Goal: Information Seeking & Learning: Understand process/instructions

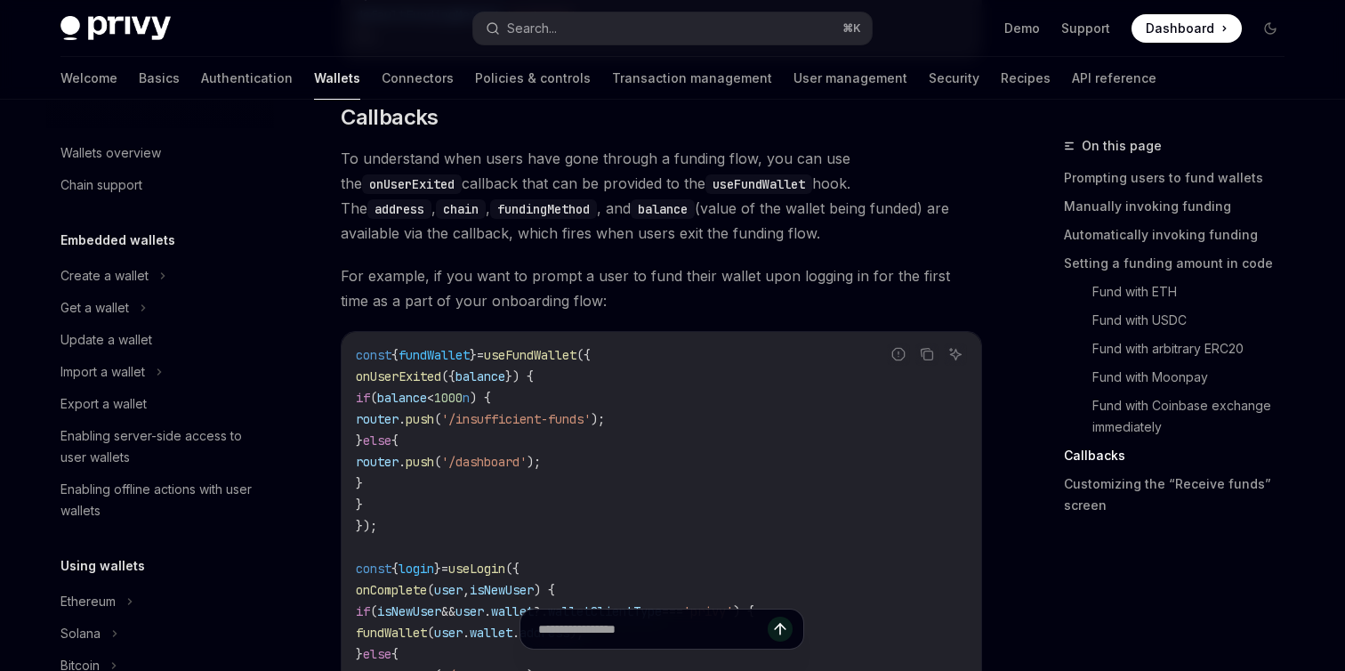
scroll to position [627, 0]
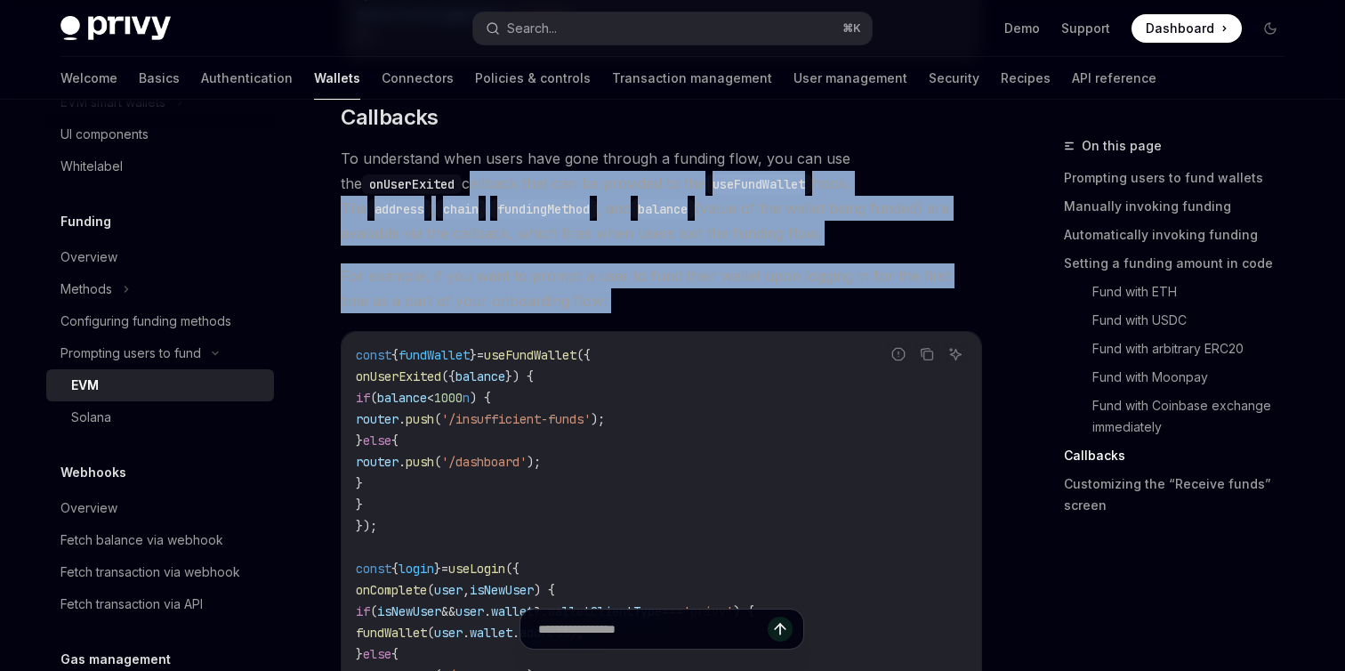
drag, startPoint x: 337, startPoint y: 201, endPoint x: 335, endPoint y: 328, distance: 127.2
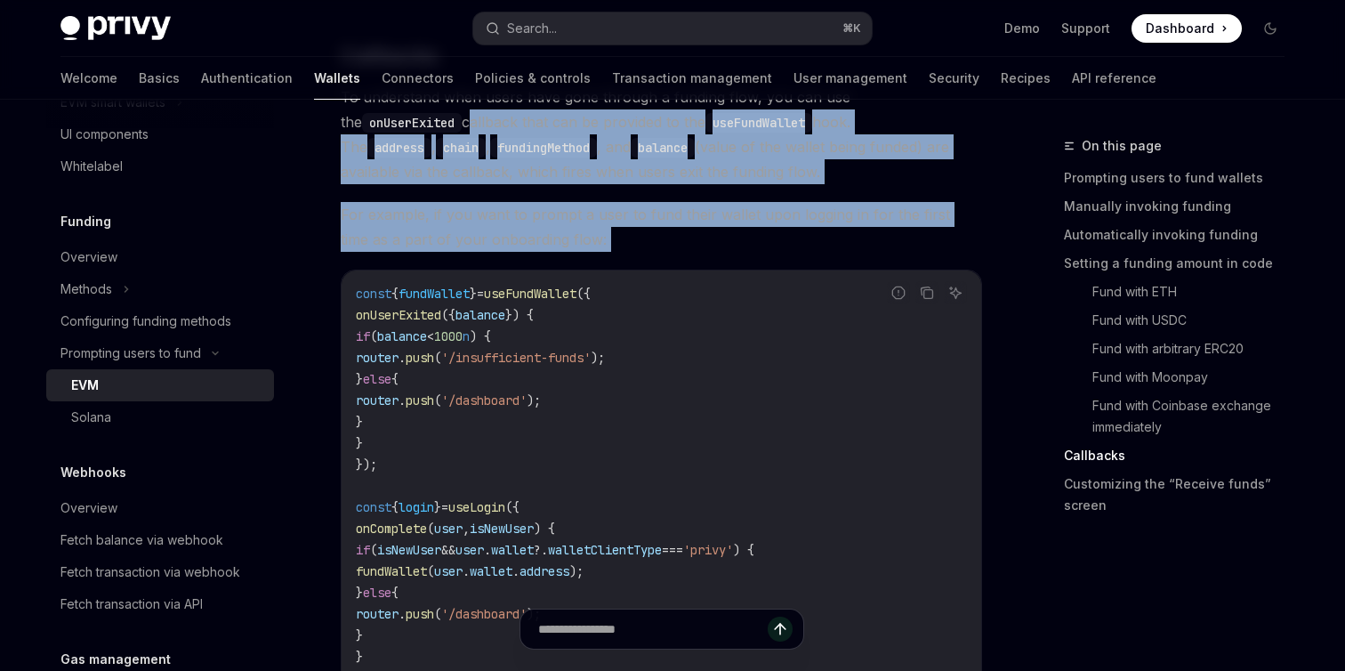
scroll to position [4056, 0]
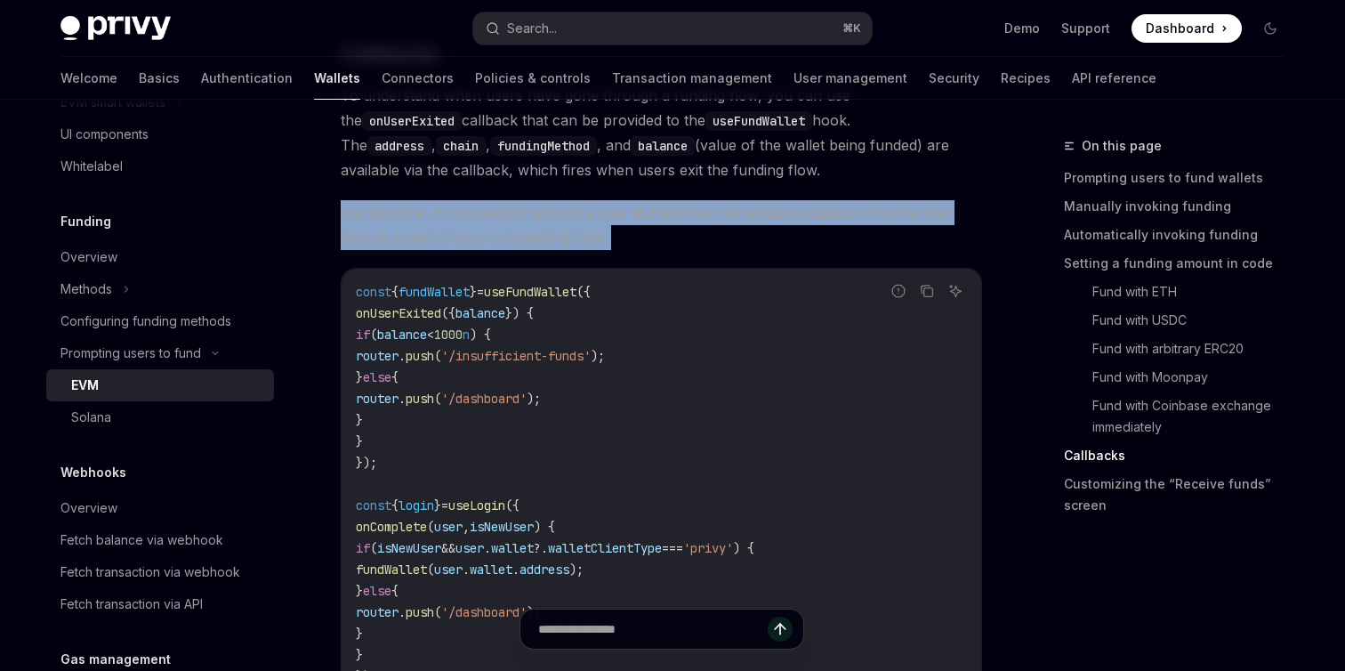
drag, startPoint x: 341, startPoint y: 259, endPoint x: 339, endPoint y: 224, distance: 34.7
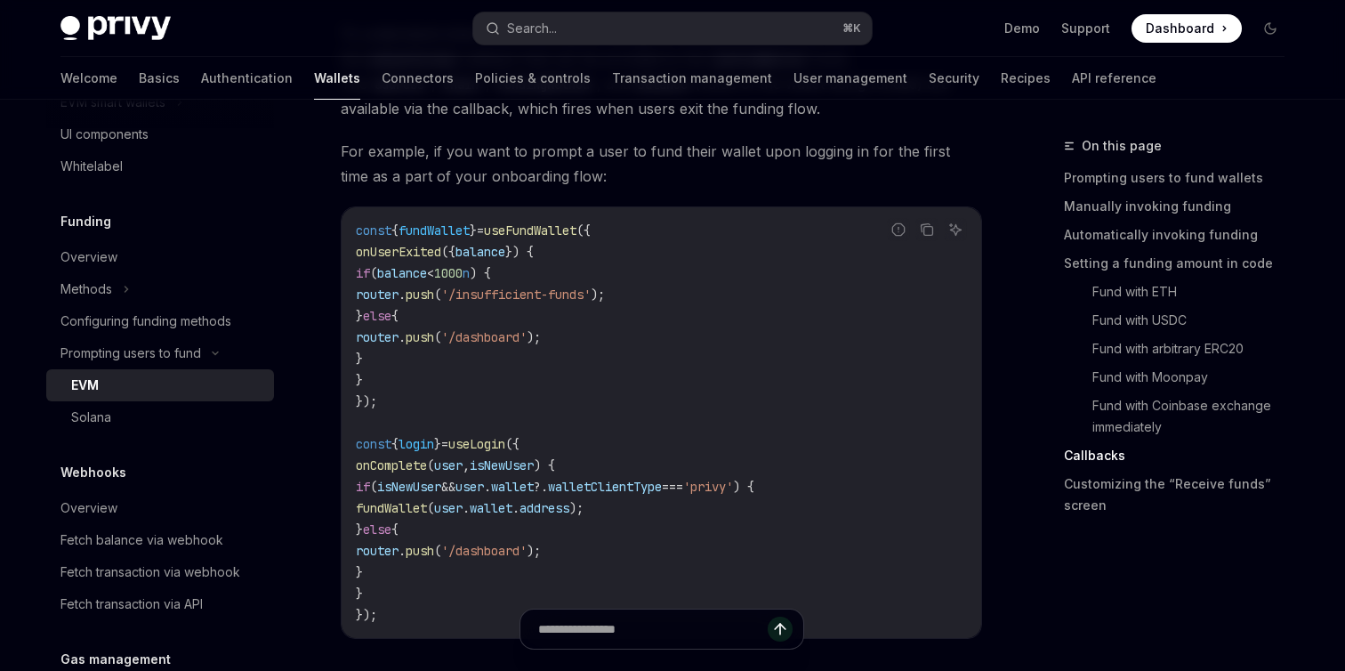
scroll to position [4104, 0]
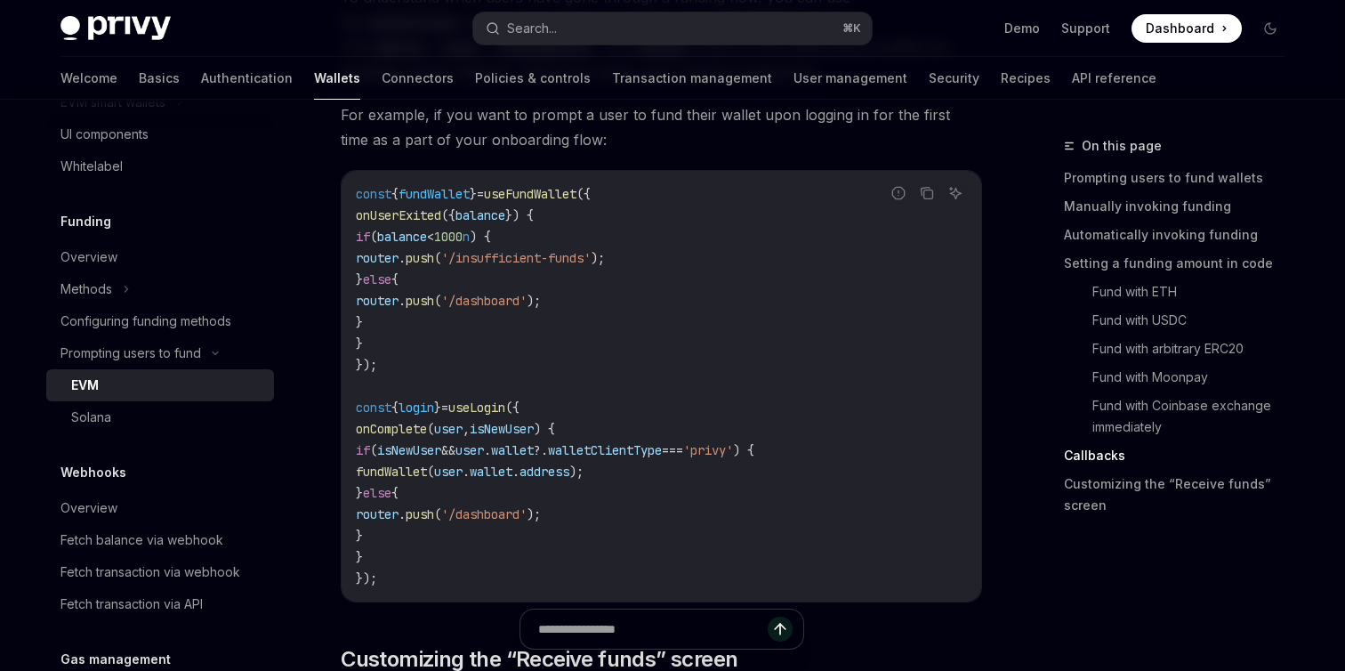
scroll to position [4160, 0]
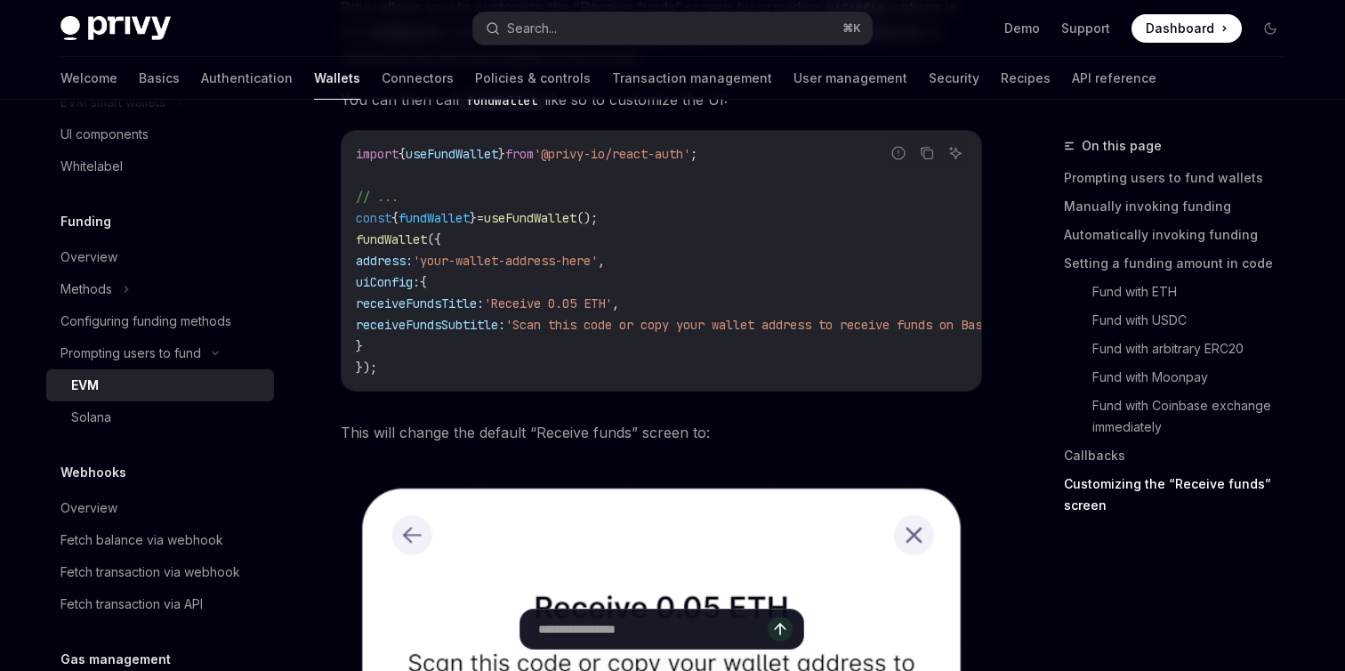
scroll to position [4845, 0]
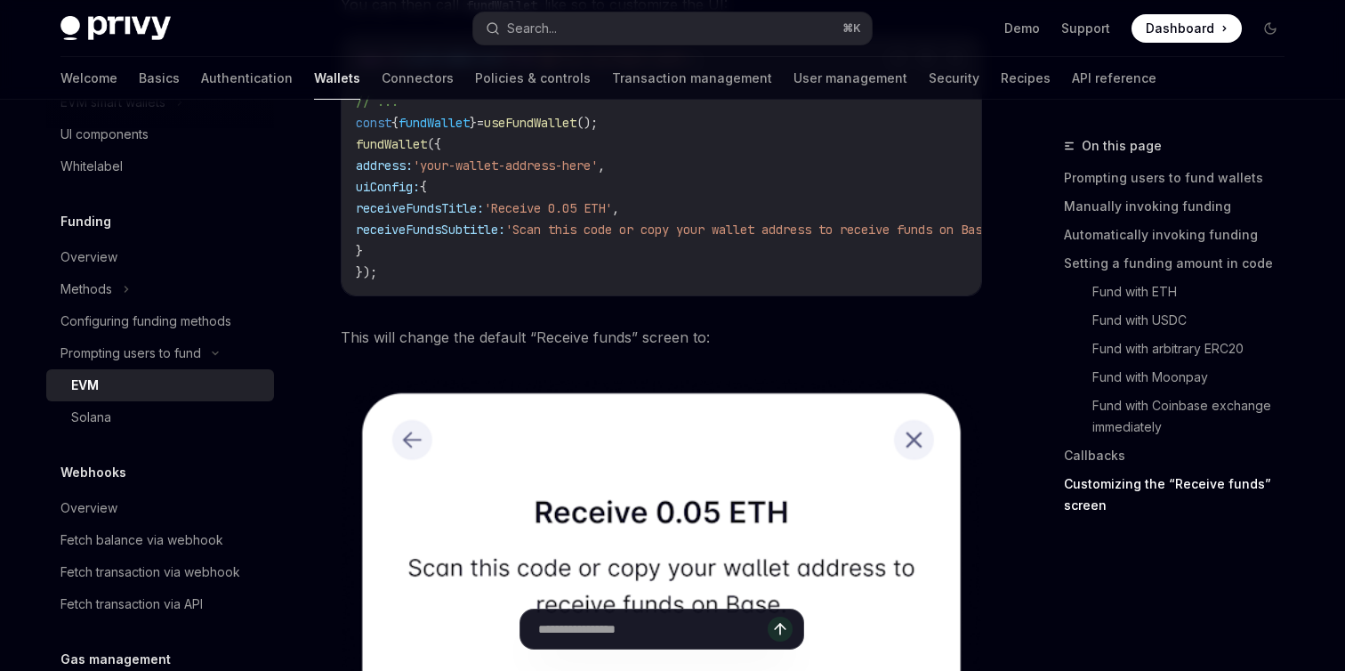
scroll to position [4950, 0]
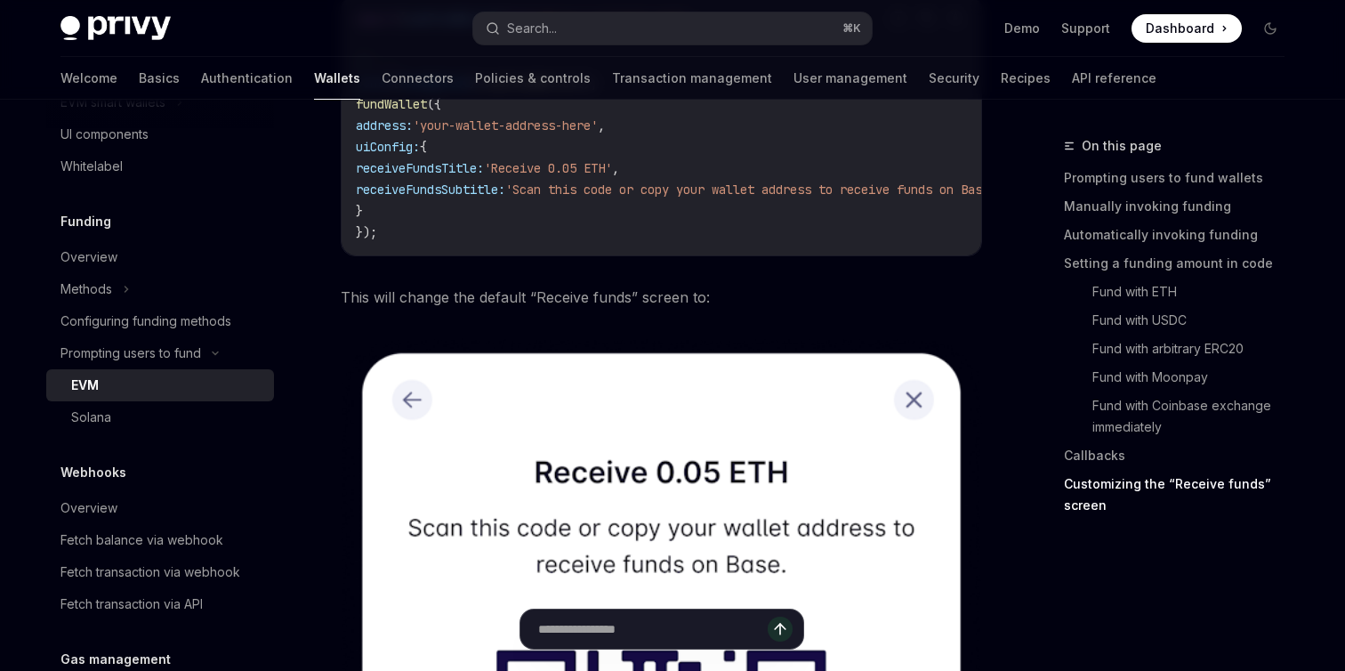
scroll to position [4967, 0]
